Goal: Task Accomplishment & Management: Manage account settings

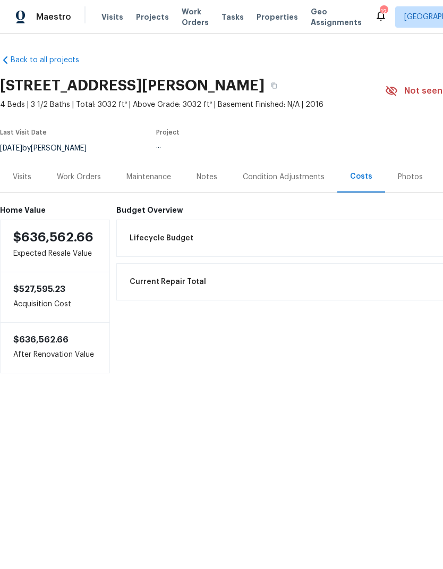
click at [117, 13] on span "Visits" at bounding box center [113, 17] width 22 height 11
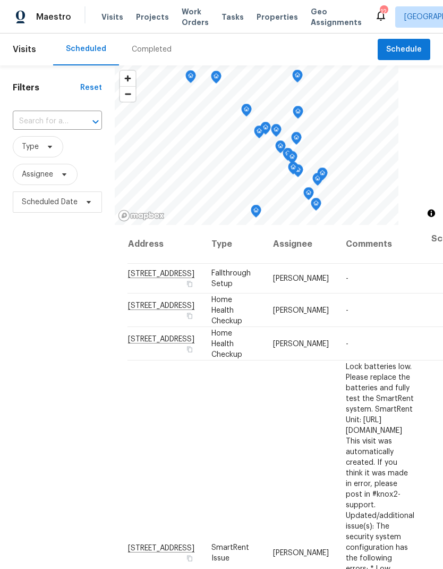
click at [60, 121] on input "text" at bounding box center [43, 121] width 60 height 16
type input "101 c"
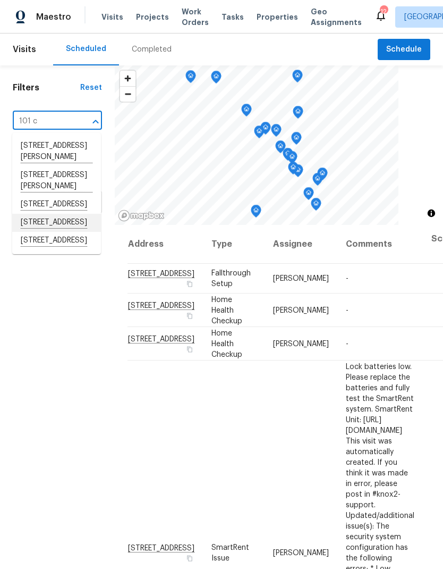
click at [58, 232] on li "101 Country Hills Dr, Hendersonville, TN 37075" at bounding box center [56, 223] width 89 height 18
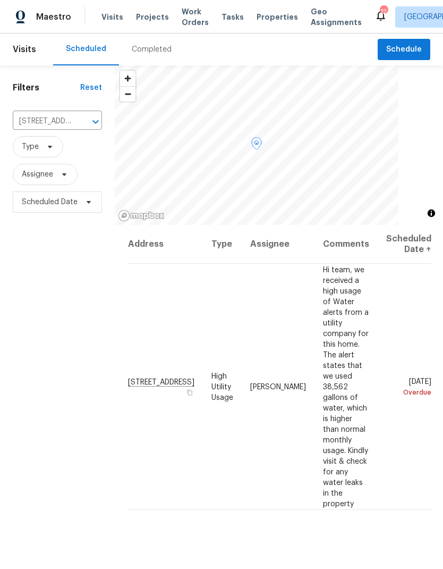
click at [0, 0] on span at bounding box center [0, 0] width 0 height 0
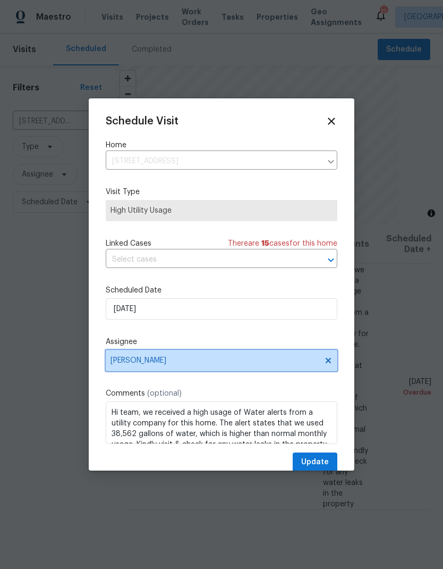
click at [223, 358] on span "[PERSON_NAME]" at bounding box center [222, 360] width 232 height 21
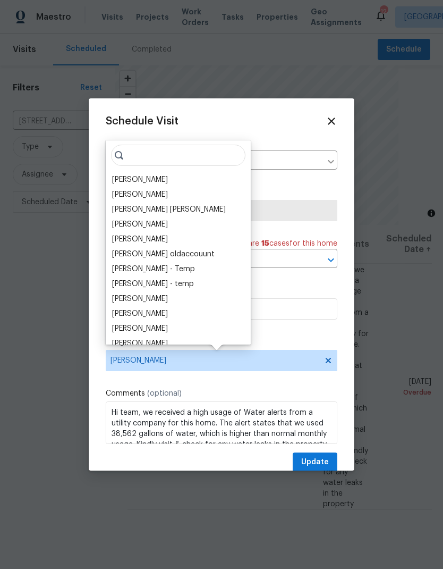
click at [307, 286] on div "Schedule Visit Home 101 Country Hills Dr, Hendersonville, TN 37075 ​ Visit Type…" at bounding box center [222, 293] width 232 height 357
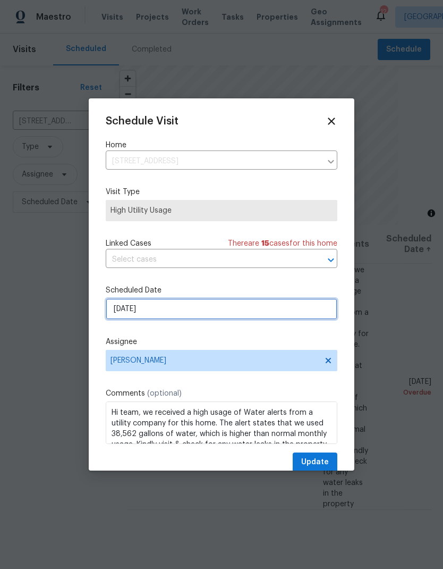
click at [205, 311] on input "9/9/2025" at bounding box center [222, 308] width 232 height 21
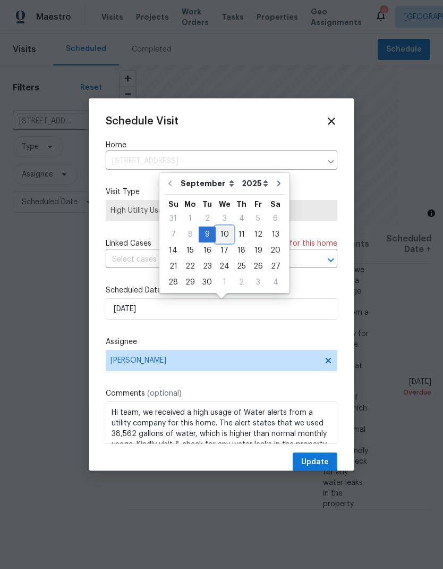
click at [225, 235] on div "10" at bounding box center [225, 234] width 18 height 15
type input "9/10/2025"
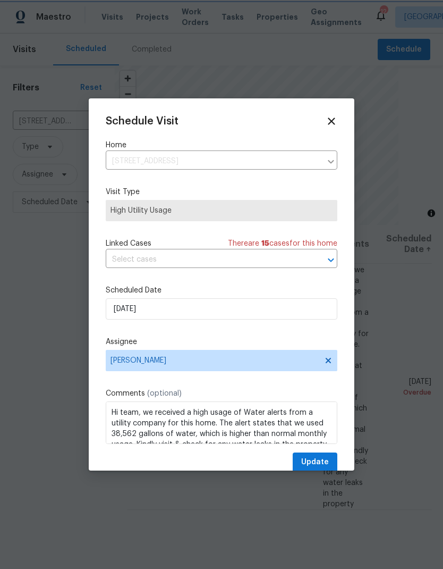
click at [306, 457] on button "Update" at bounding box center [315, 462] width 45 height 20
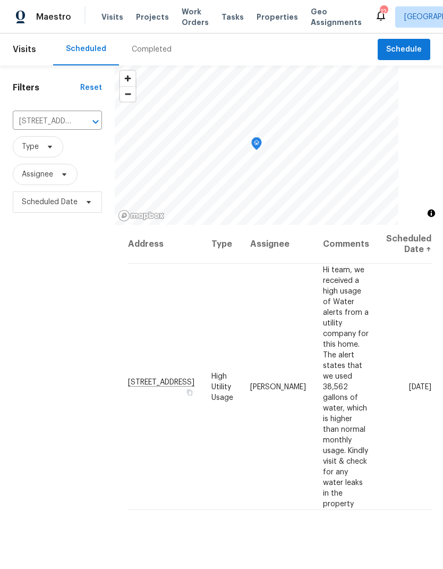
click at [189, 16] on span "Work Orders" at bounding box center [195, 16] width 27 height 21
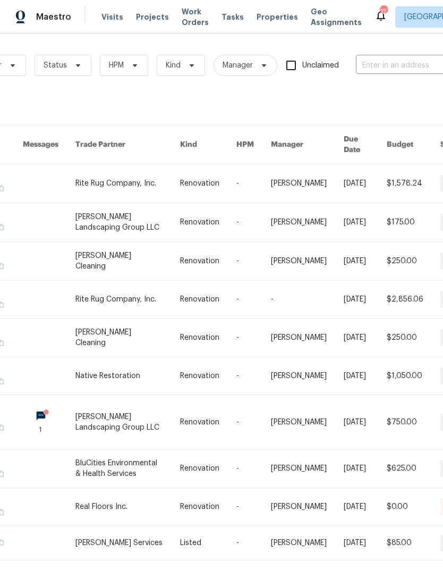
scroll to position [0, 121]
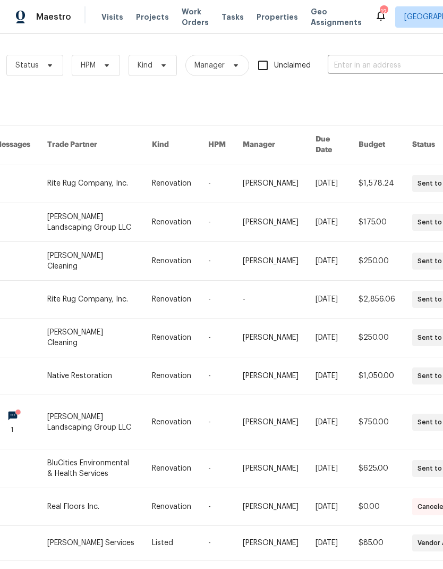
click at [375, 64] on input "text" at bounding box center [381, 65] width 106 height 16
type input "101 c"
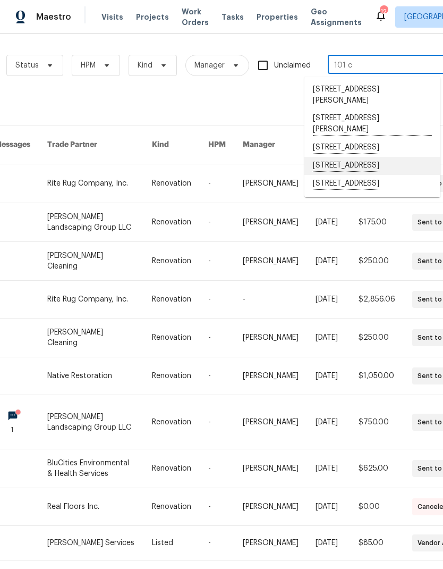
click at [353, 170] on li "101 Country Hills Dr, Hendersonville, TN 37075" at bounding box center [373, 166] width 136 height 18
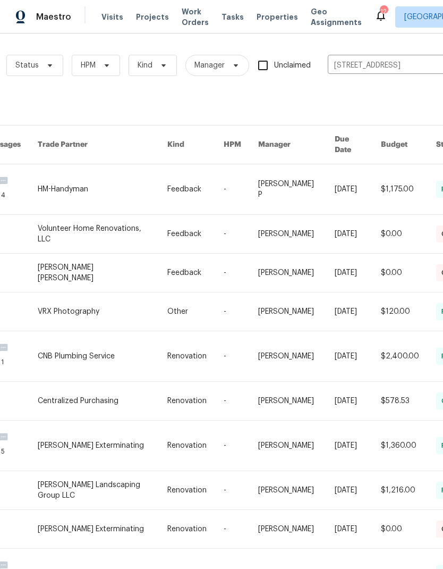
click at [137, 166] on link at bounding box center [103, 189] width 130 height 50
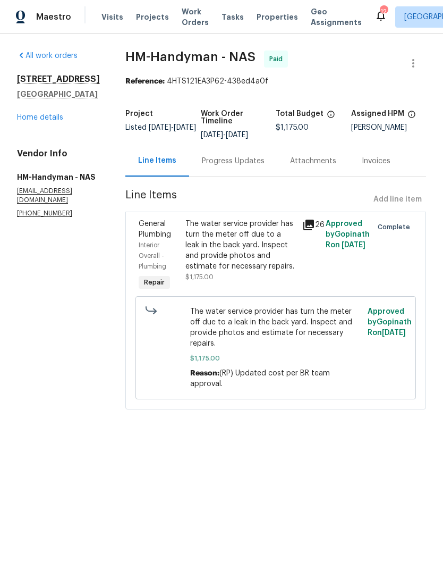
click at [232, 260] on div "The water service provider has turn the meter off due to a leak in the back yar…" at bounding box center [241, 244] width 111 height 53
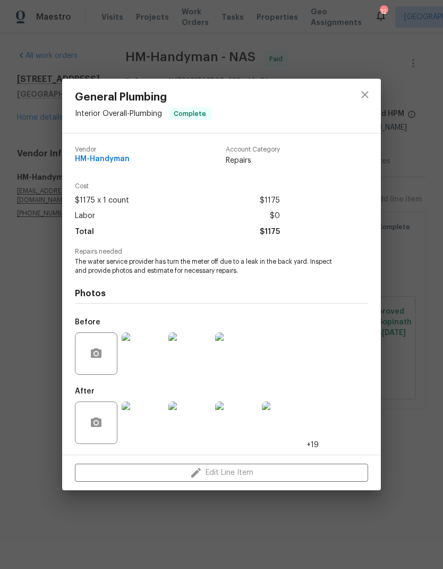
click at [141, 352] on img at bounding box center [143, 353] width 43 height 43
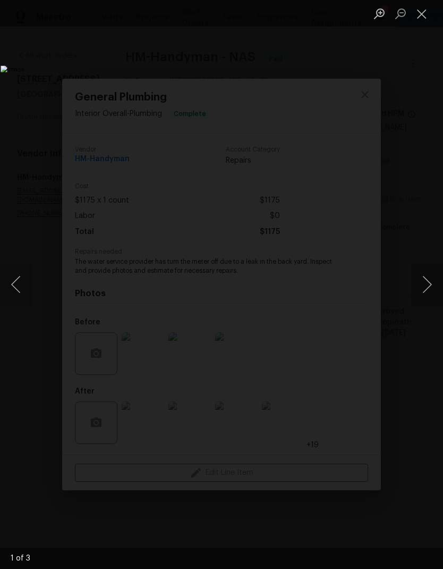
click at [429, 285] on button "Next image" at bounding box center [427, 284] width 32 height 43
click at [431, 283] on button "Next image" at bounding box center [427, 284] width 32 height 43
click at [419, 294] on button "Next image" at bounding box center [427, 284] width 32 height 43
click at [423, 294] on button "Next image" at bounding box center [427, 284] width 32 height 43
click at [432, 21] on button "Close lightbox" at bounding box center [421, 13] width 21 height 19
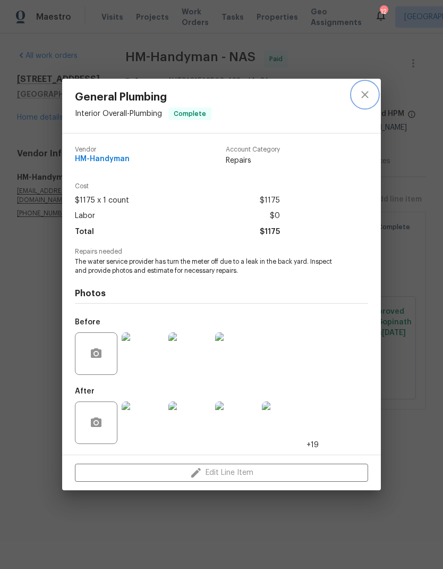
click at [361, 95] on icon "close" at bounding box center [365, 94] width 13 height 13
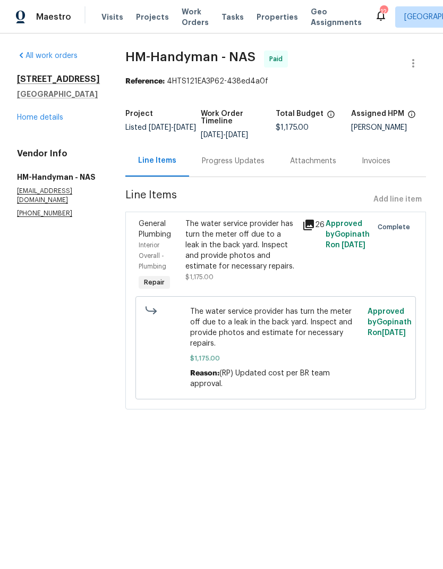
click at [248, 157] on div "Progress Updates" at bounding box center [233, 161] width 63 height 11
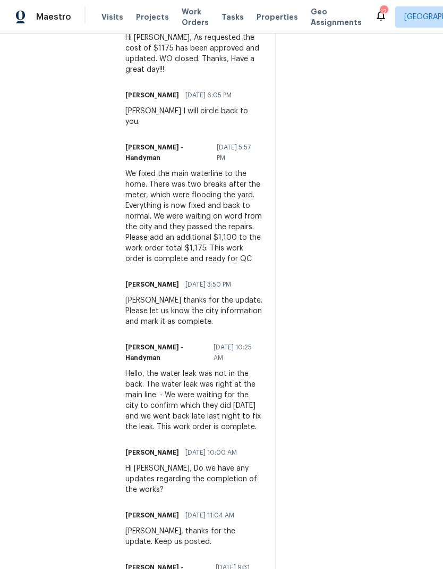
scroll to position [371, 0]
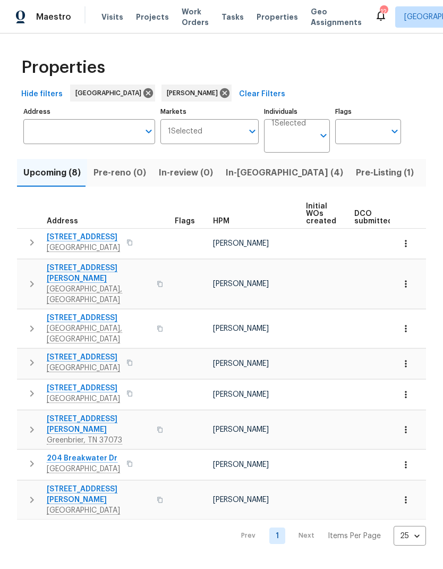
click at [356, 170] on span "Pre-Listing (1)" at bounding box center [385, 172] width 58 height 15
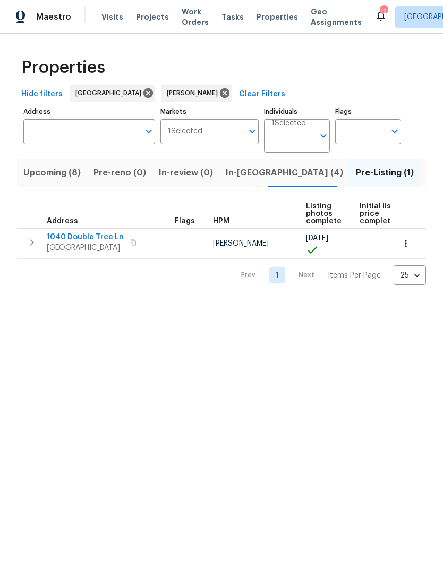
click at [427, 178] on span "Listed (7)" at bounding box center [447, 172] width 40 height 15
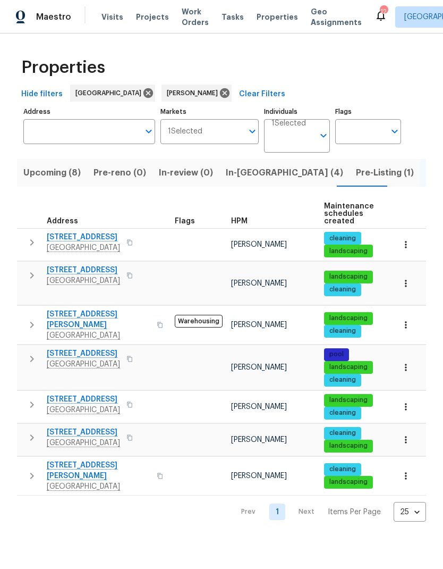
click at [231, 171] on span "In-[GEOGRAPHIC_DATA] (4)" at bounding box center [284, 172] width 117 height 15
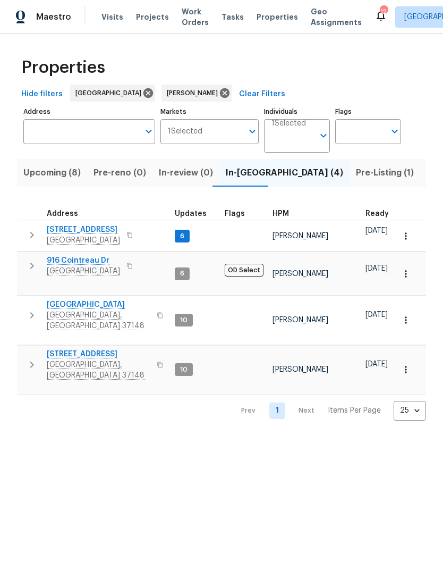
click at [25, 235] on button "button" at bounding box center [31, 234] width 21 height 21
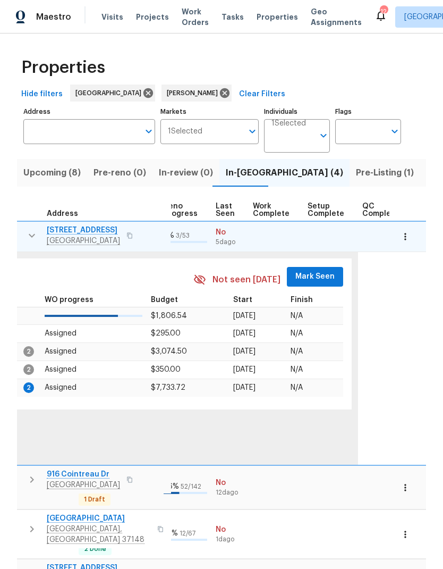
scroll to position [0, 499]
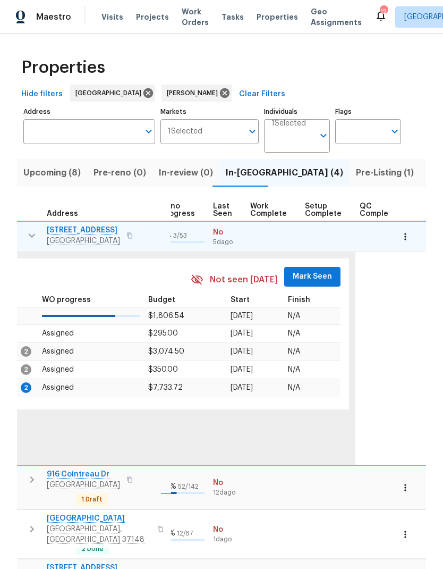
click at [293, 283] on span "Mark Seen" at bounding box center [312, 276] width 39 height 13
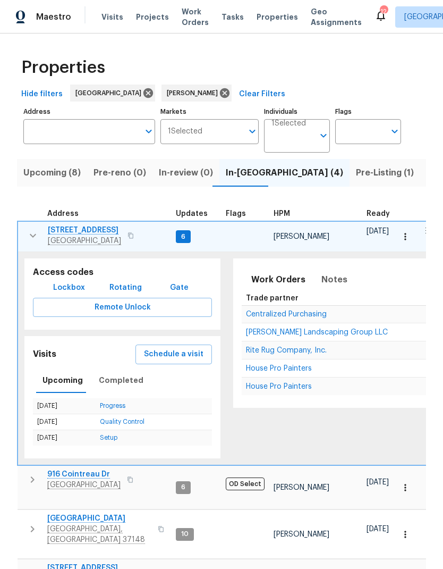
scroll to position [9, 0]
